Goal: Check status: Check status

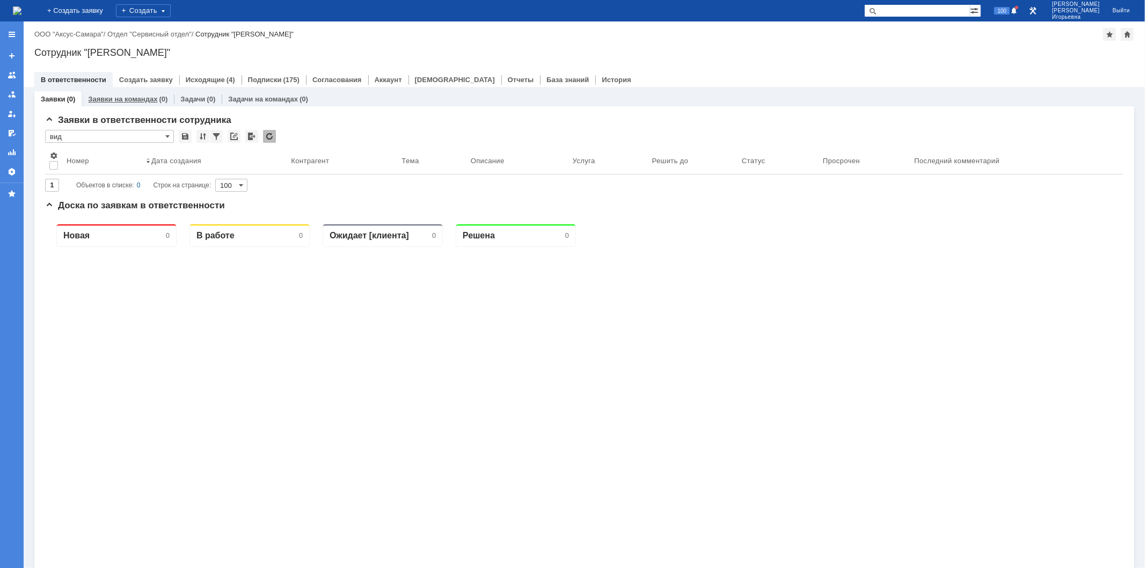
click at [114, 100] on link "Заявки на командах" at bounding box center [122, 99] width 69 height 8
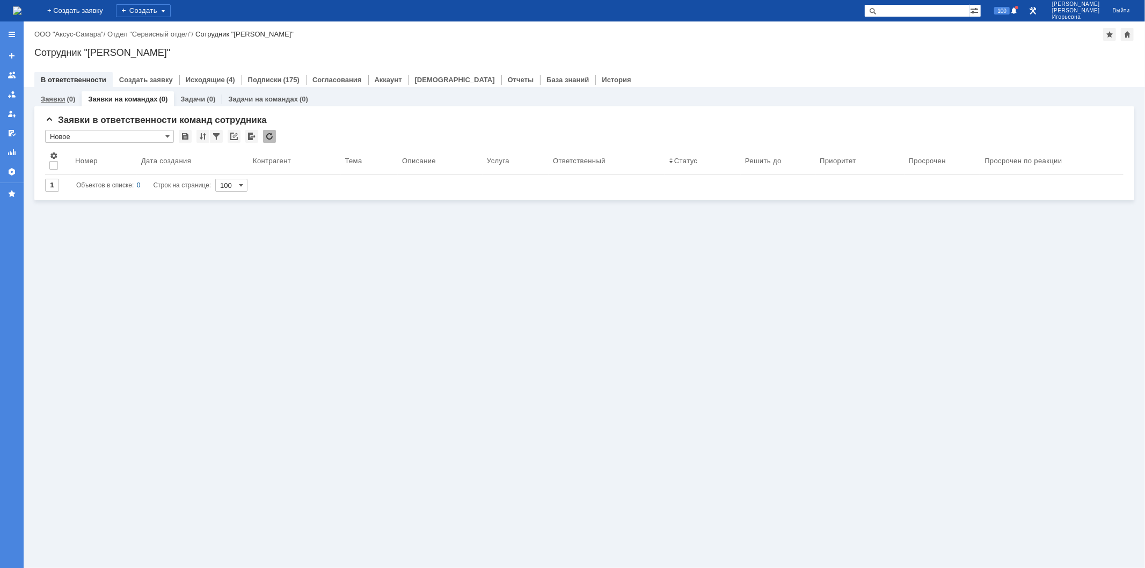
click at [65, 99] on div "Заявки (0)" at bounding box center [58, 99] width 34 height 7
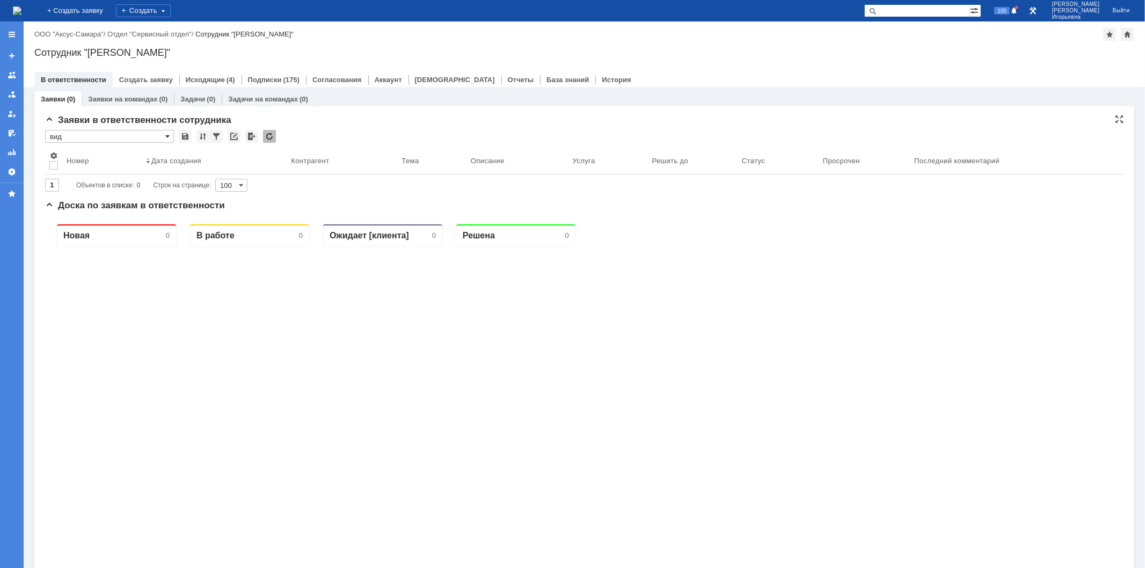
click at [166, 133] on span at bounding box center [167, 136] width 4 height 9
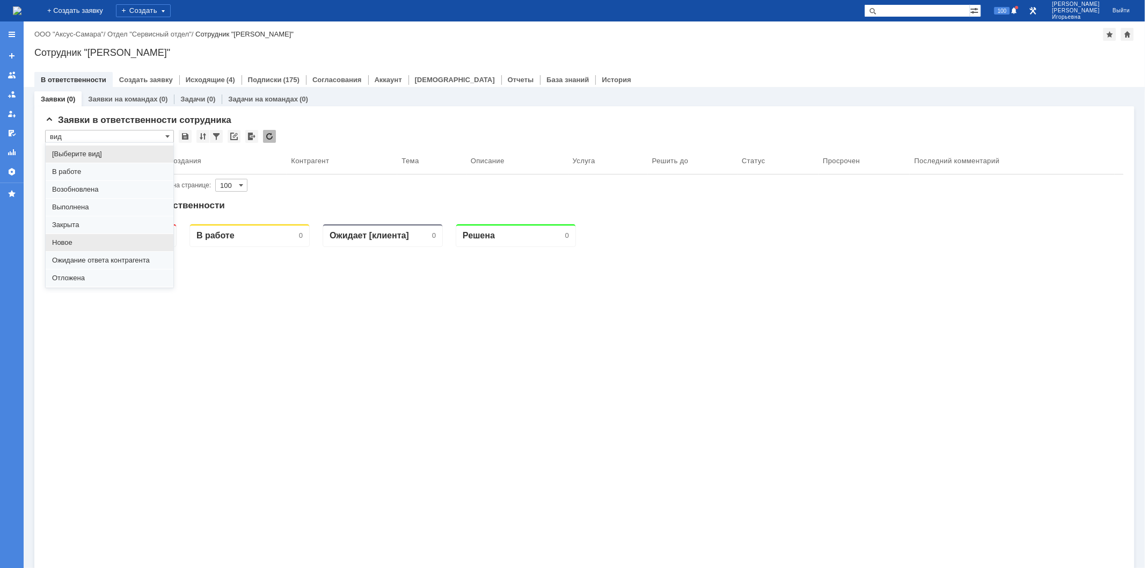
scroll to position [30, 0]
click at [75, 245] on span "Отложена" at bounding box center [109, 248] width 115 height 9
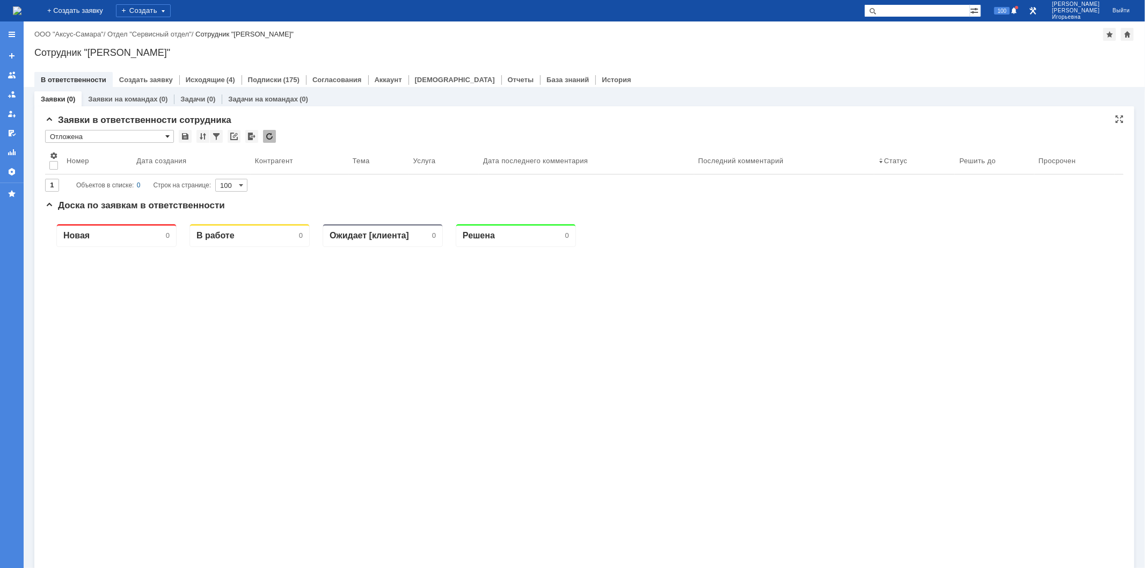
click at [169, 136] on span at bounding box center [167, 136] width 4 height 9
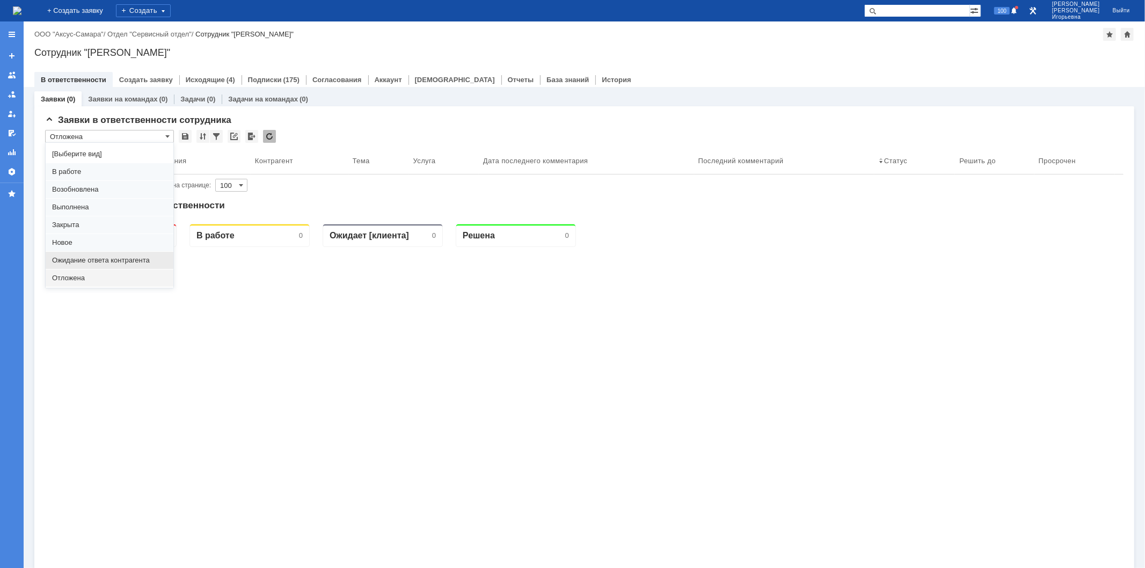
click at [89, 259] on span "Ожидание ответа контрагента" at bounding box center [109, 260] width 115 height 9
type input "Ожидание ответа контрагента"
type input "20"
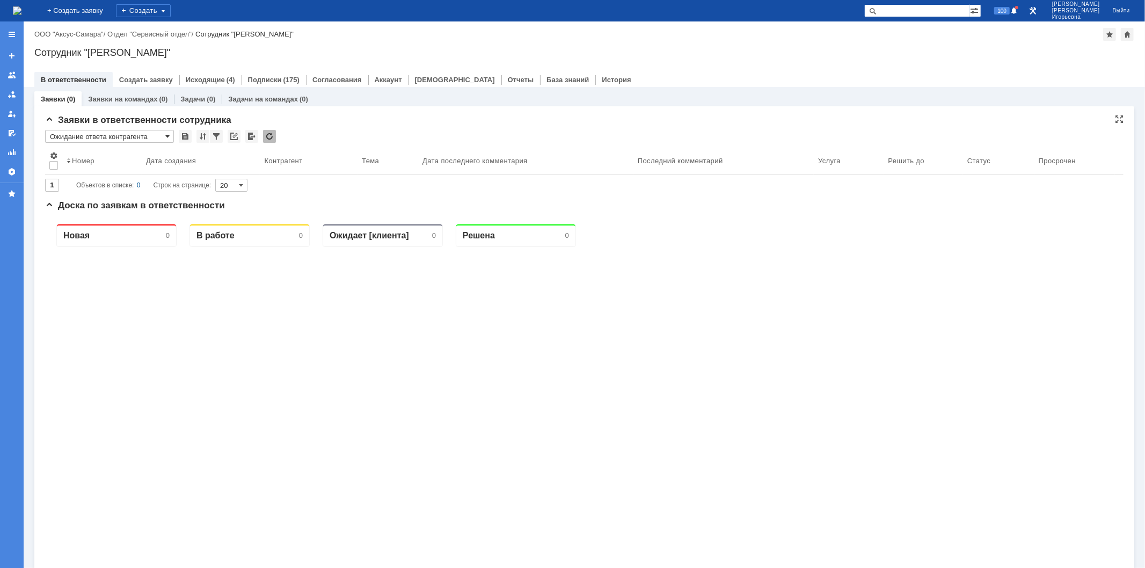
click at [165, 135] on span at bounding box center [167, 136] width 4 height 9
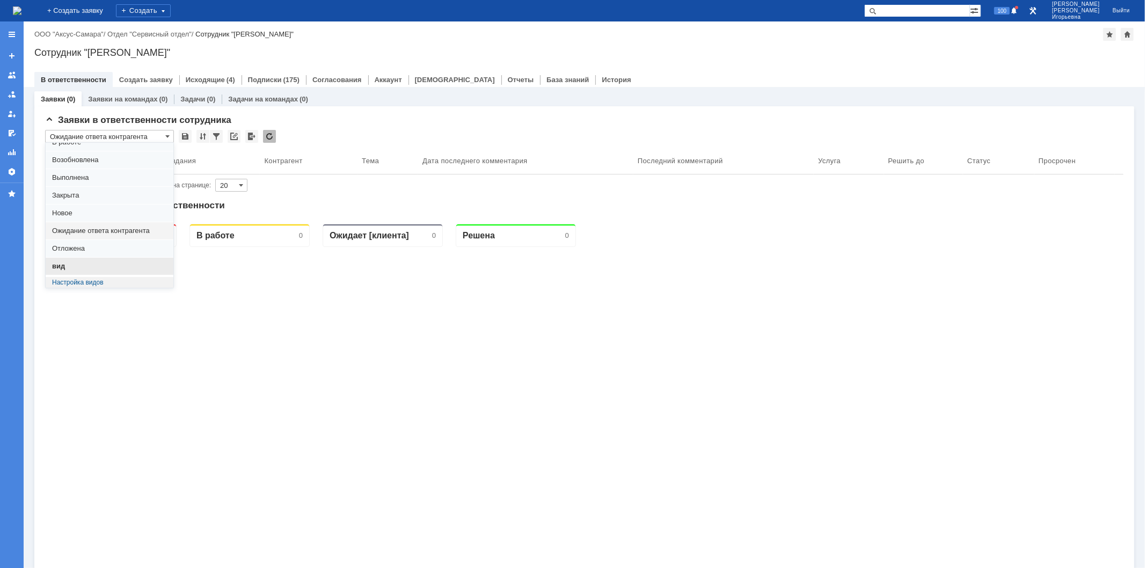
click at [75, 264] on span "вид" at bounding box center [109, 266] width 115 height 9
type input "вид"
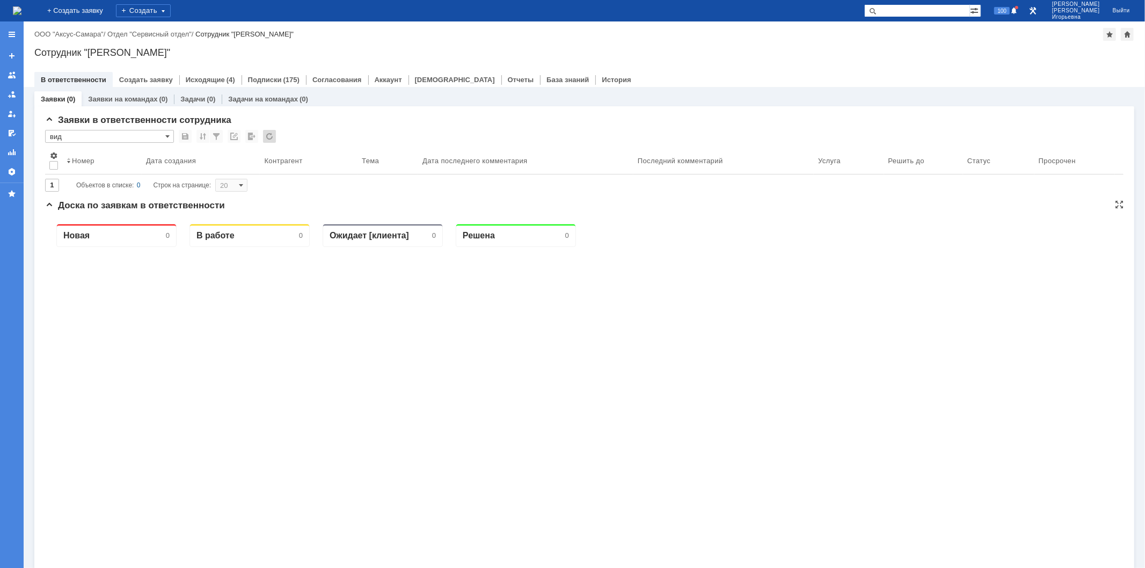
type input "100"
type input "вид"
click at [185, 379] on div "Новая 0 В работе 0 Ожидает [клиента] 0 Решена 0" at bounding box center [584, 430] width 1079 height 430
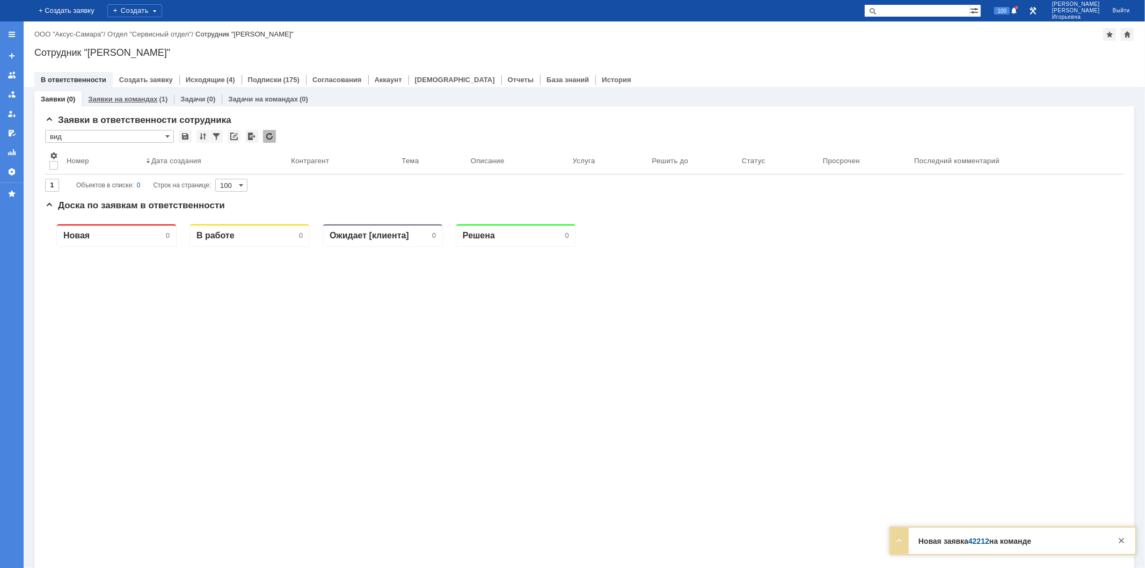
click at [116, 102] on link "Заявки на командах" at bounding box center [122, 99] width 69 height 8
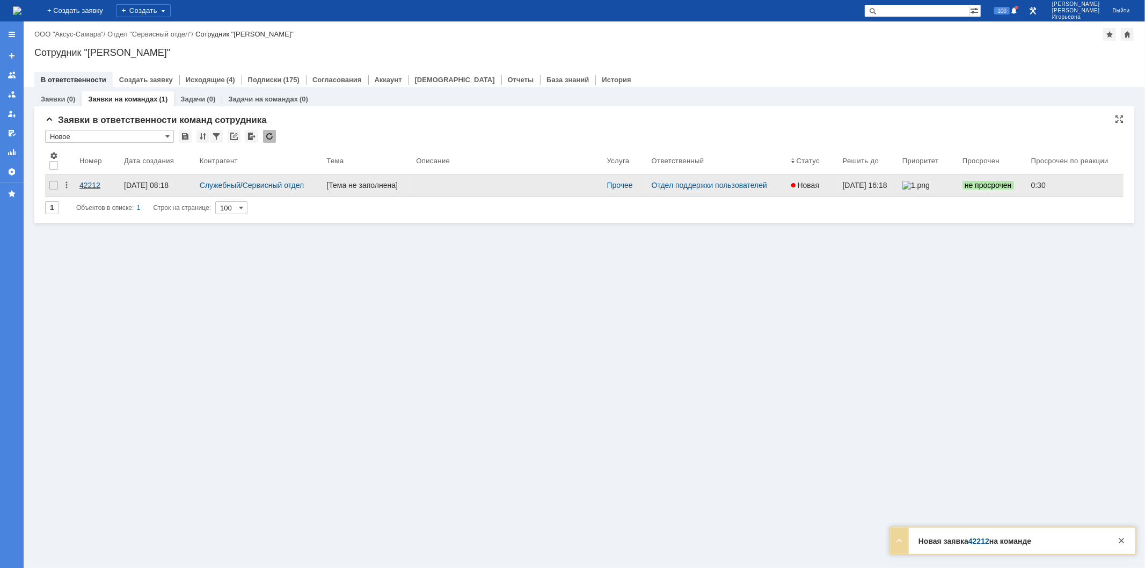
click at [84, 185] on div "42212" at bounding box center [97, 185] width 36 height 9
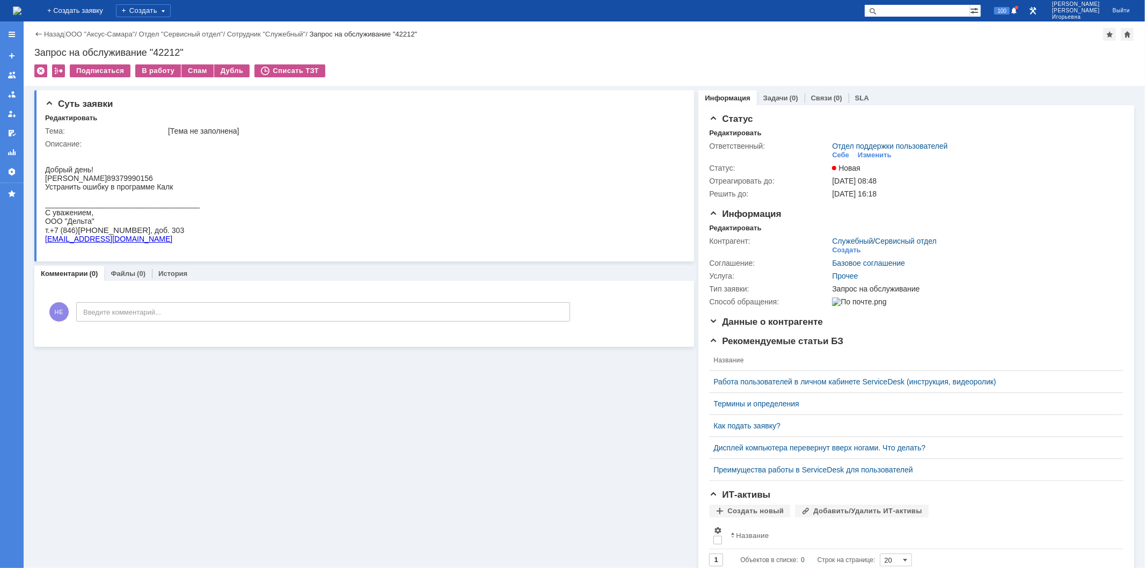
click at [21, 11] on img at bounding box center [17, 10] width 9 height 9
